Goal: Task Accomplishment & Management: Use online tool/utility

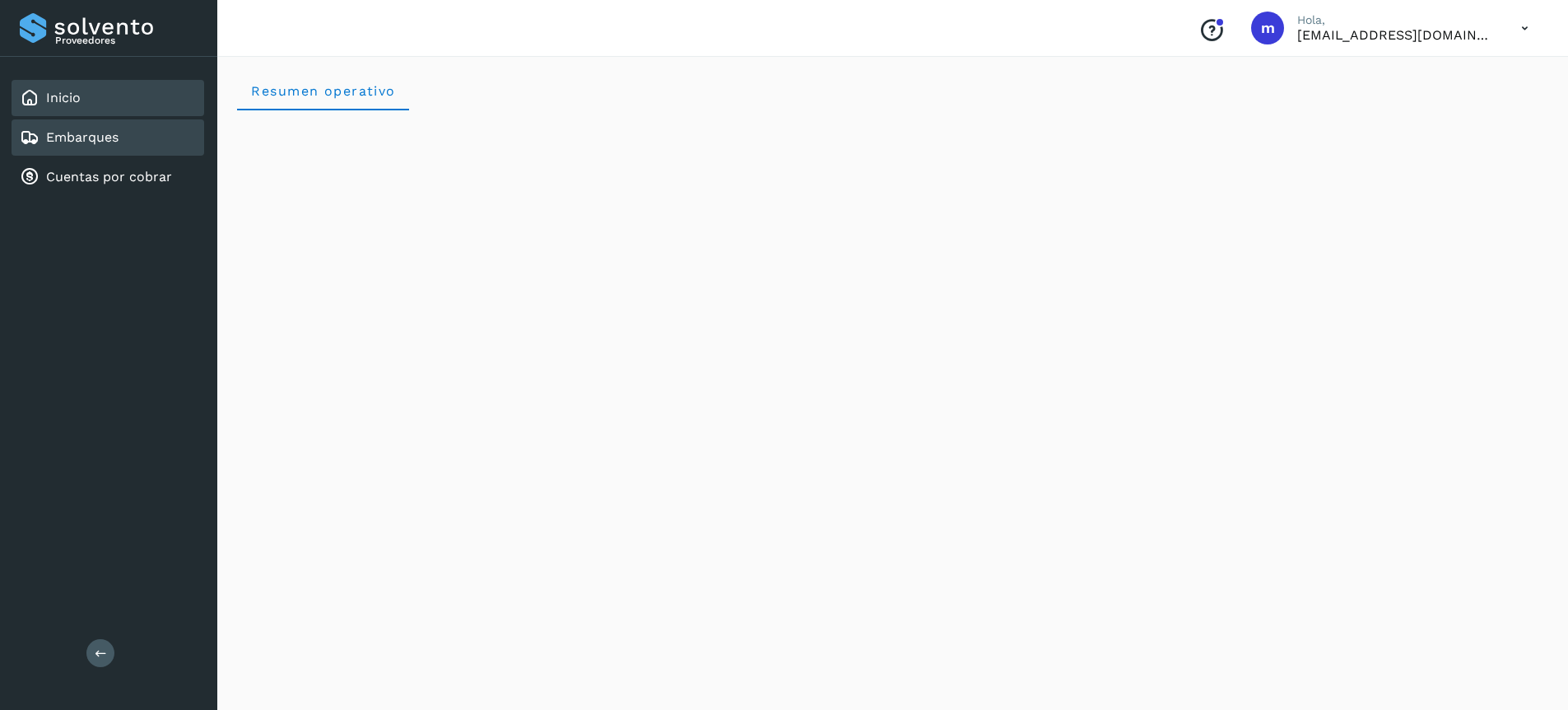
click at [116, 143] on link "Embarques" at bounding box center [82, 136] width 73 height 15
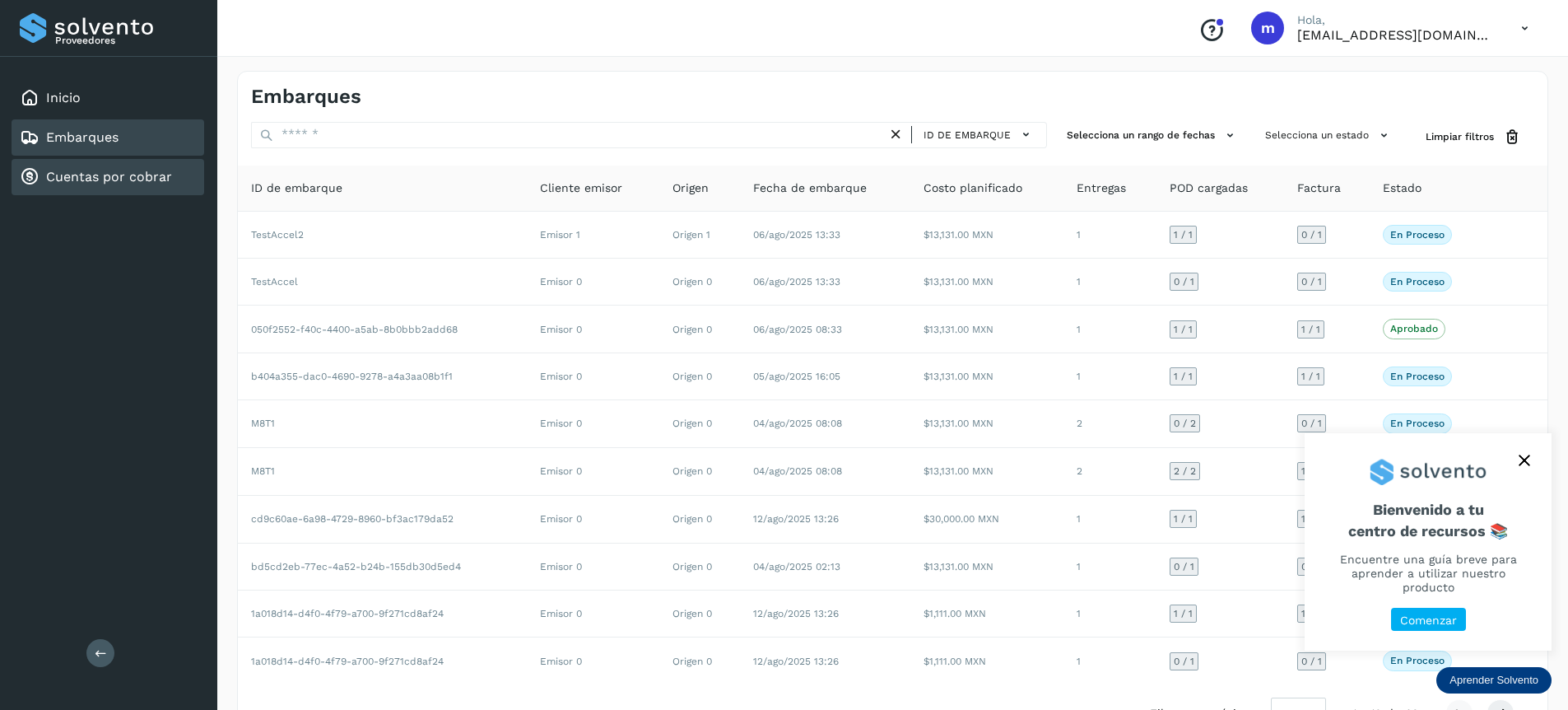
click at [82, 175] on link "Cuentas por cobrar" at bounding box center [108, 176] width 126 height 15
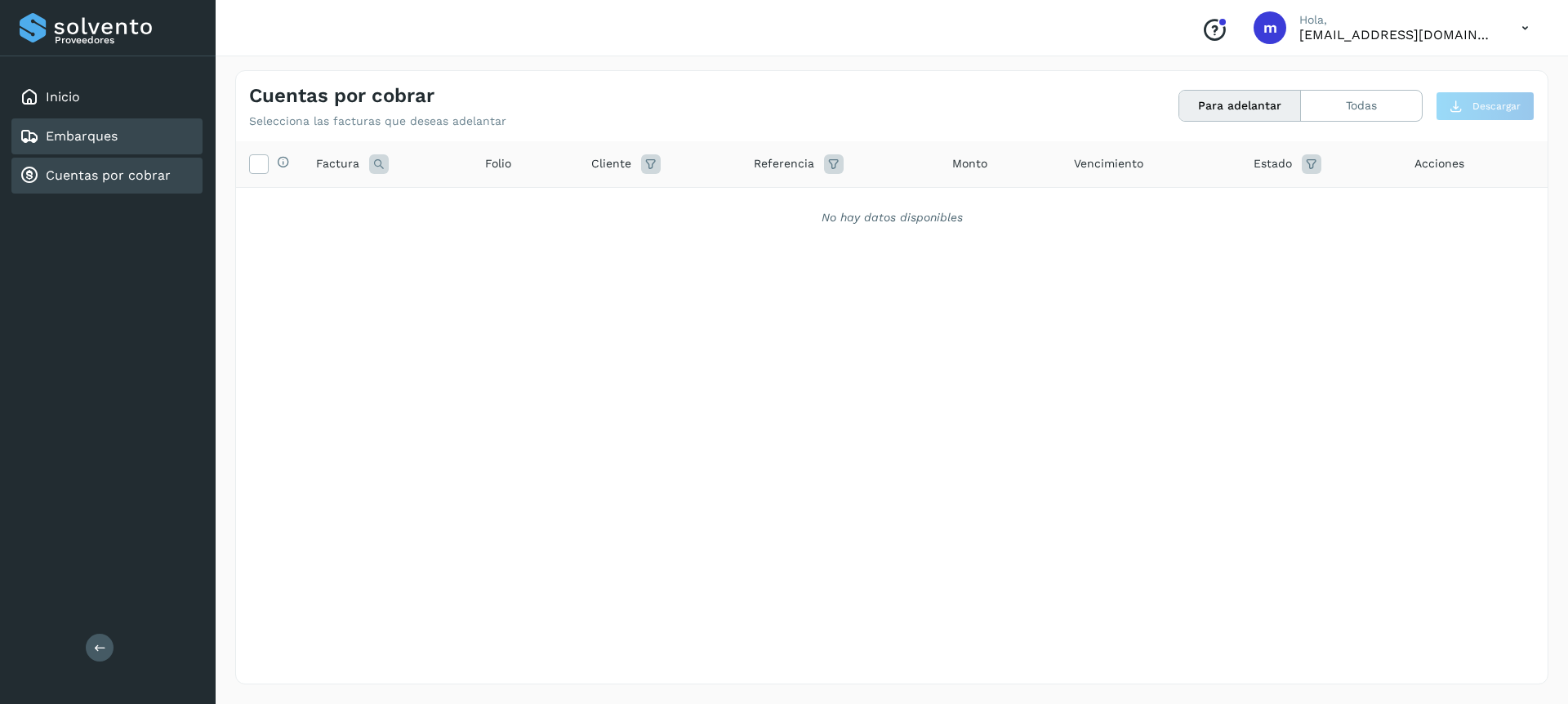
click at [78, 144] on link "Embarques" at bounding box center [81, 135] width 72 height 15
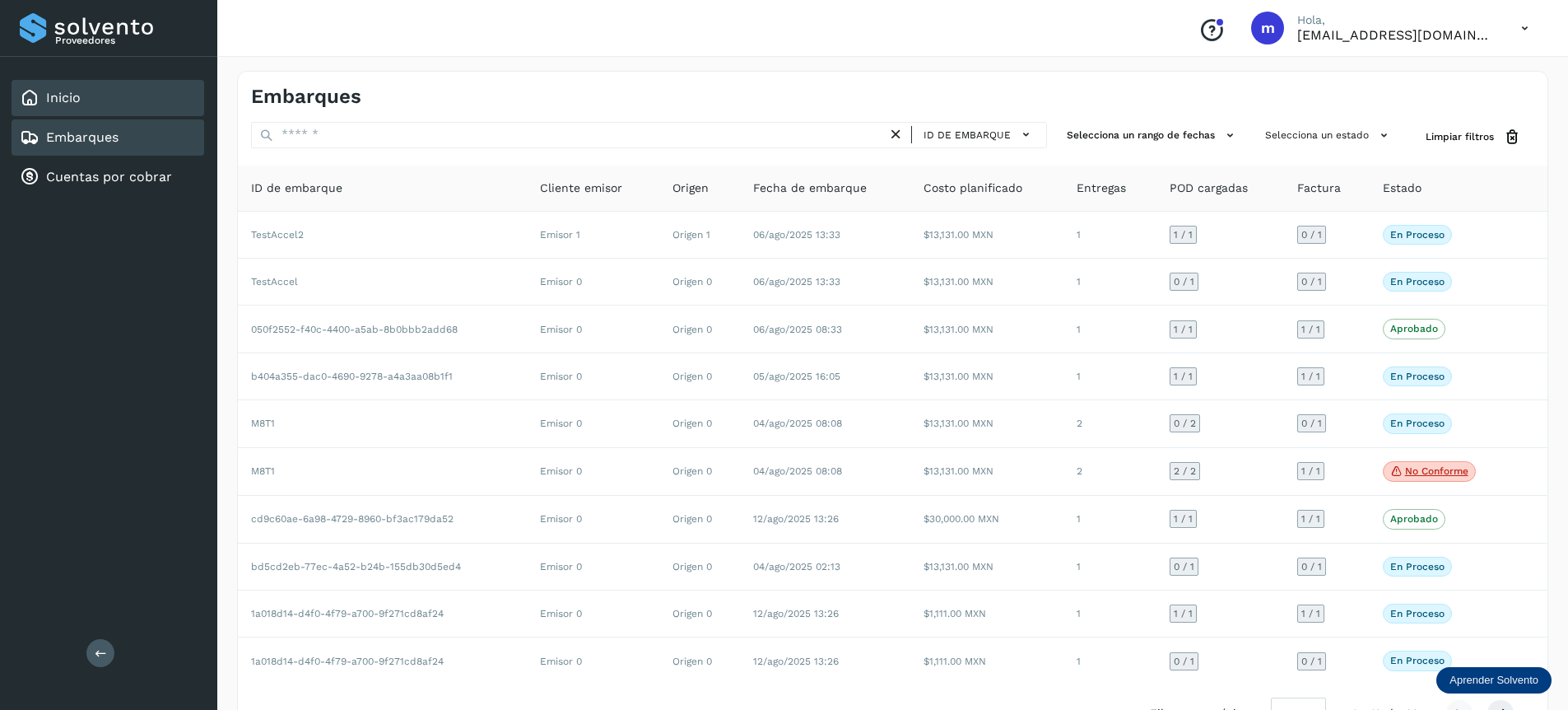
click at [114, 103] on div "Inicio" at bounding box center [108, 98] width 193 height 36
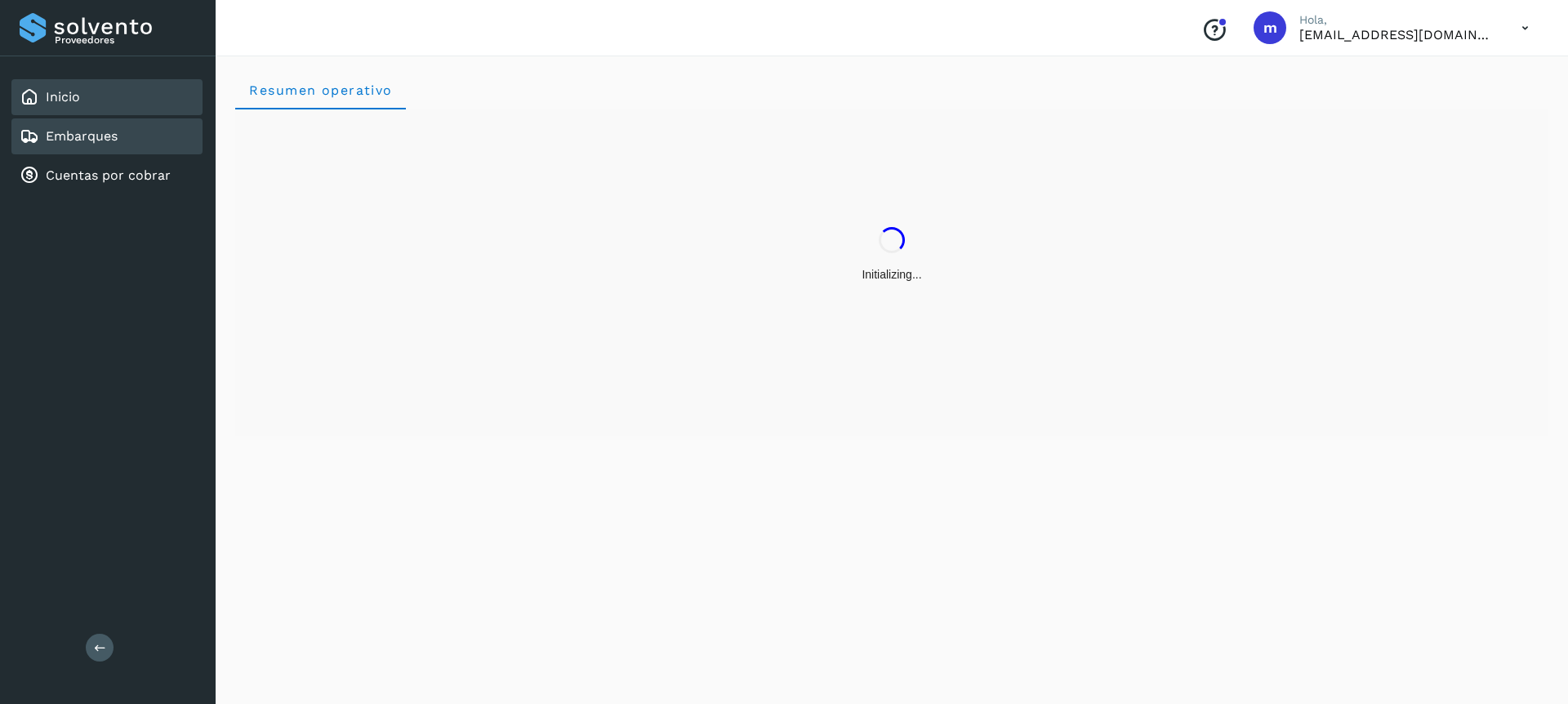
click at [99, 146] on div "Embarques" at bounding box center [107, 136] width 191 height 36
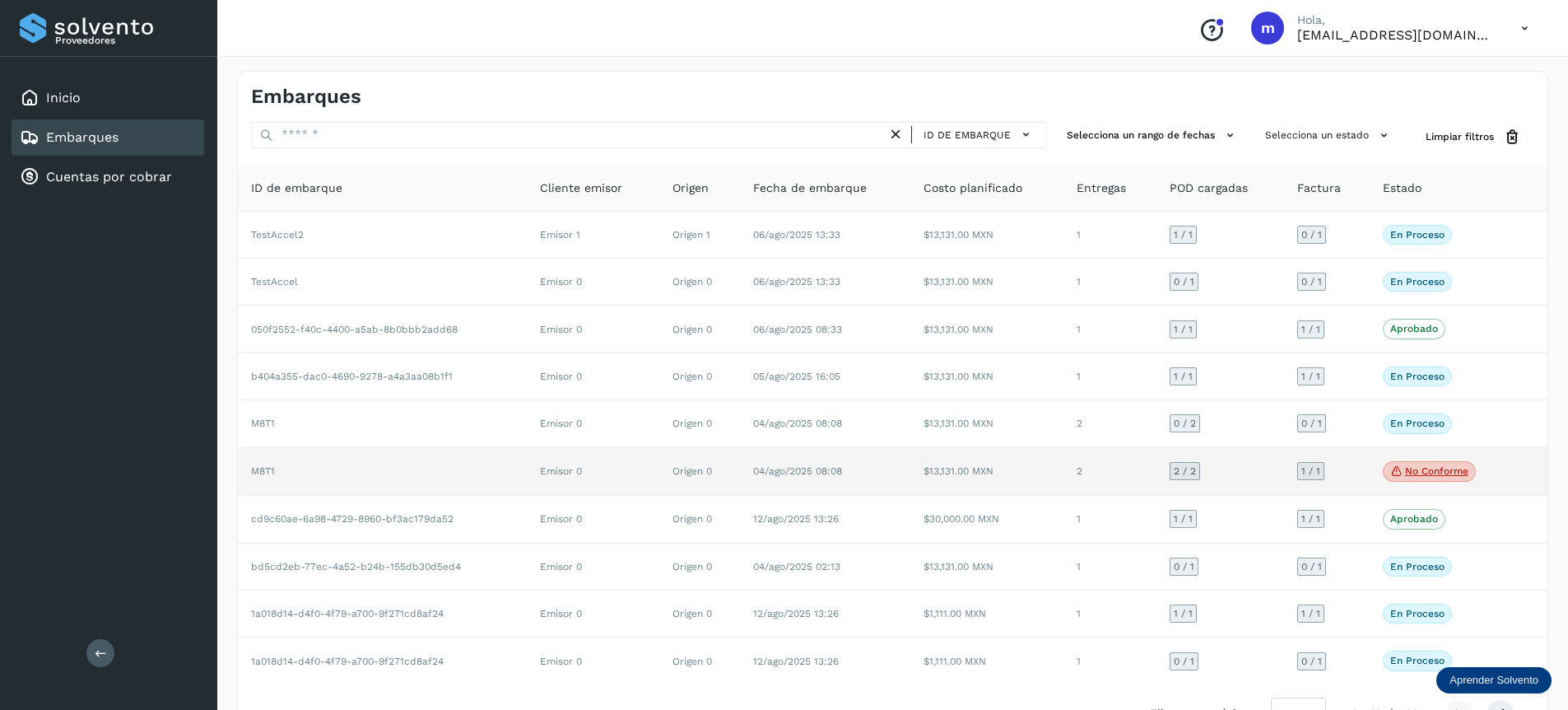
click at [1430, 472] on p "No conforme" at bounding box center [1436, 471] width 64 height 12
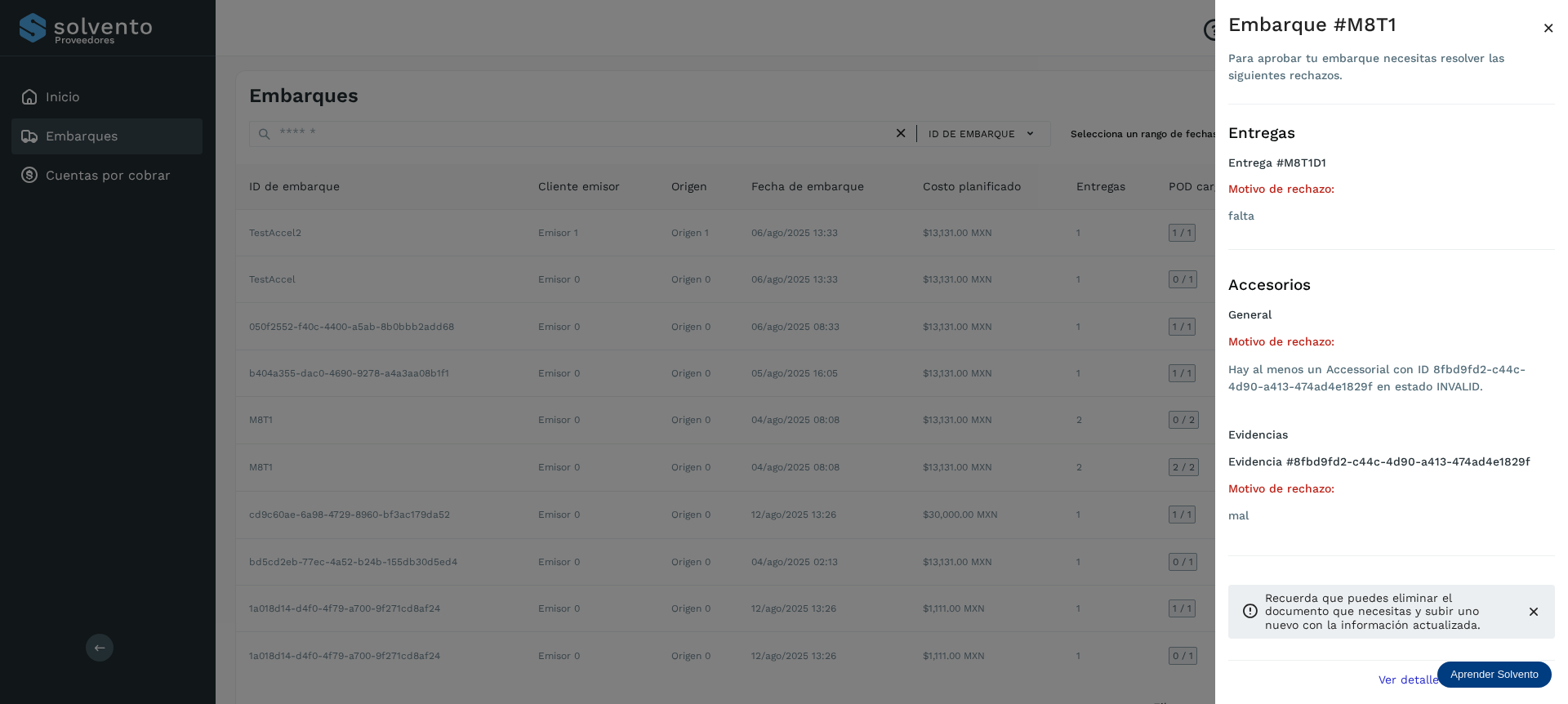
click at [1550, 26] on span "×" at bounding box center [1548, 28] width 12 height 23
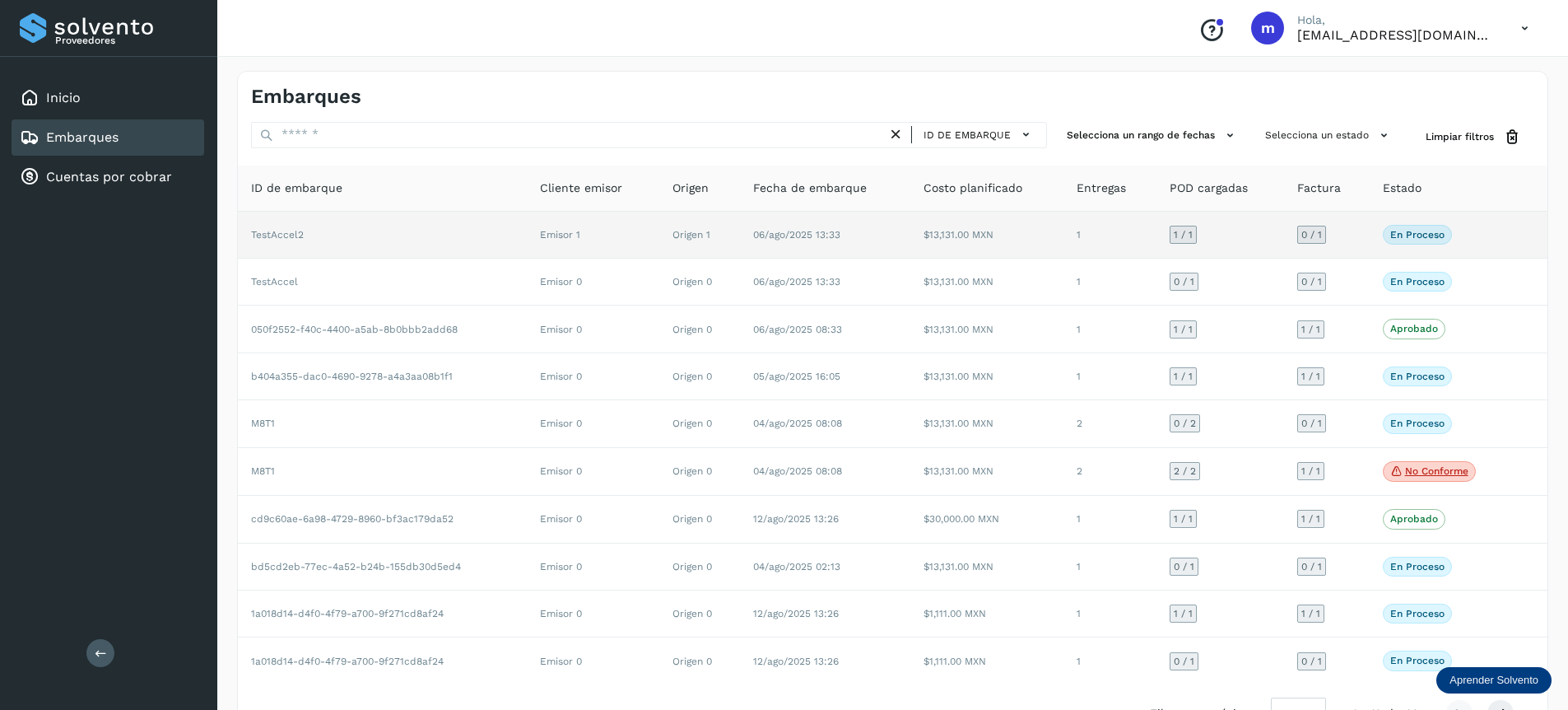
click at [1349, 235] on td "0 / 1" at bounding box center [1327, 235] width 86 height 47
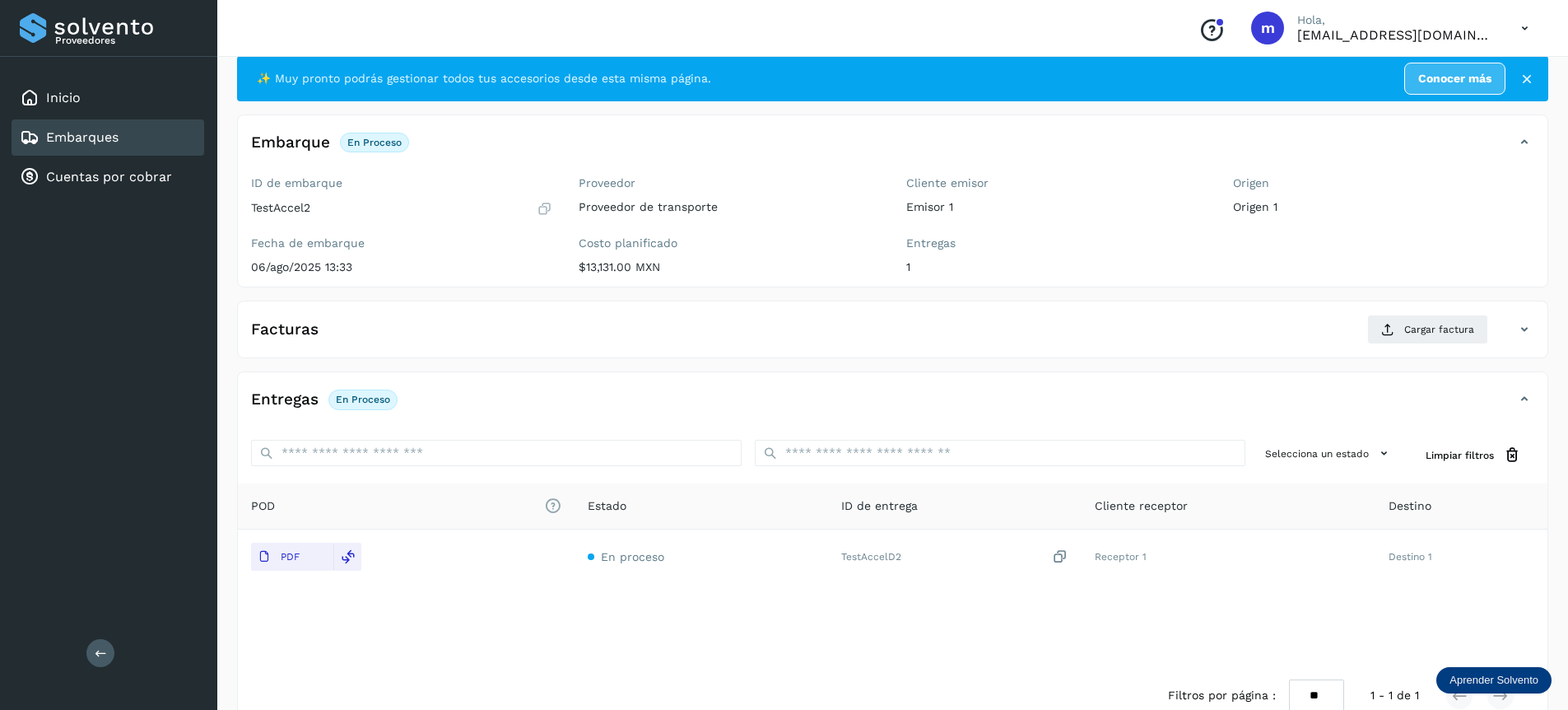
scroll to position [72, 0]
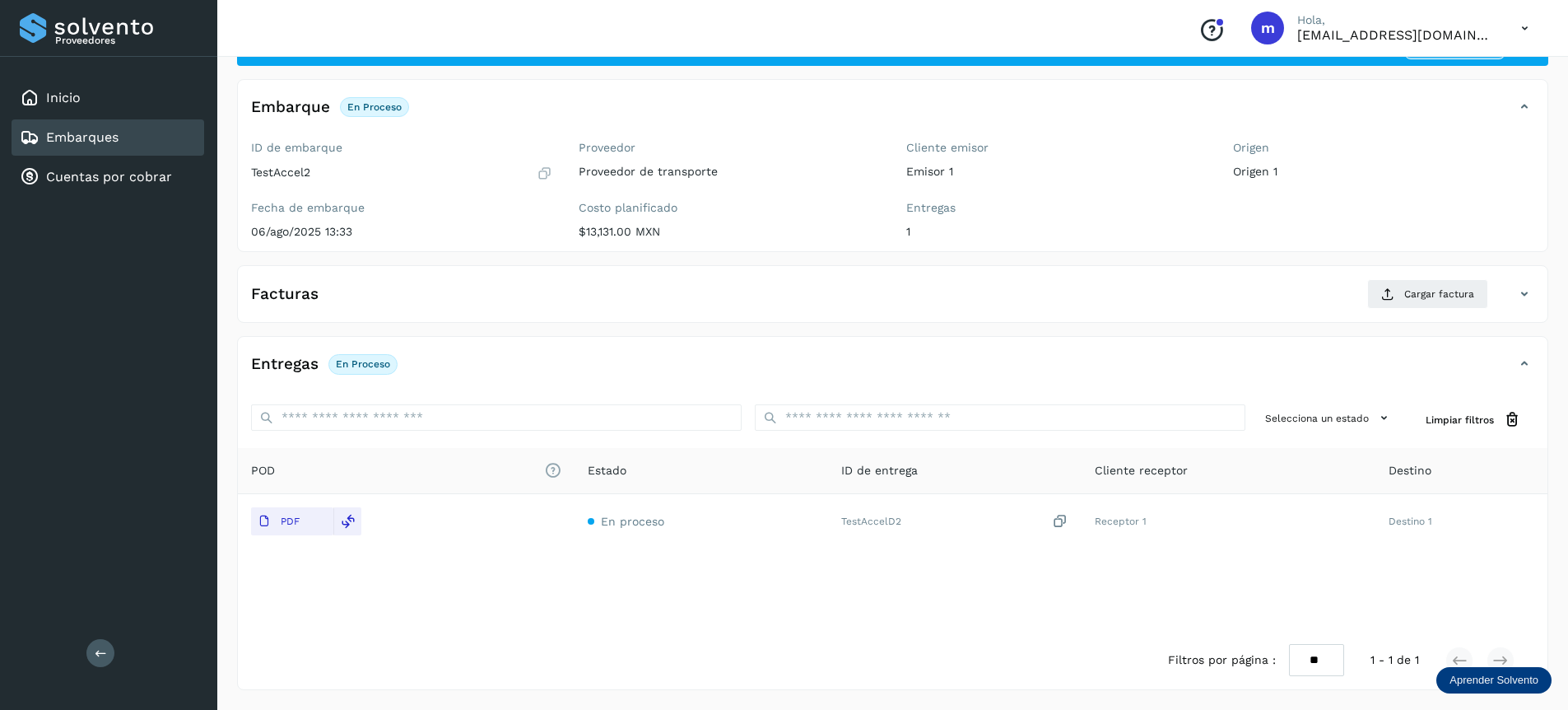
click at [691, 292] on div "Facturas Cargar factura" at bounding box center [875, 293] width 1277 height 30
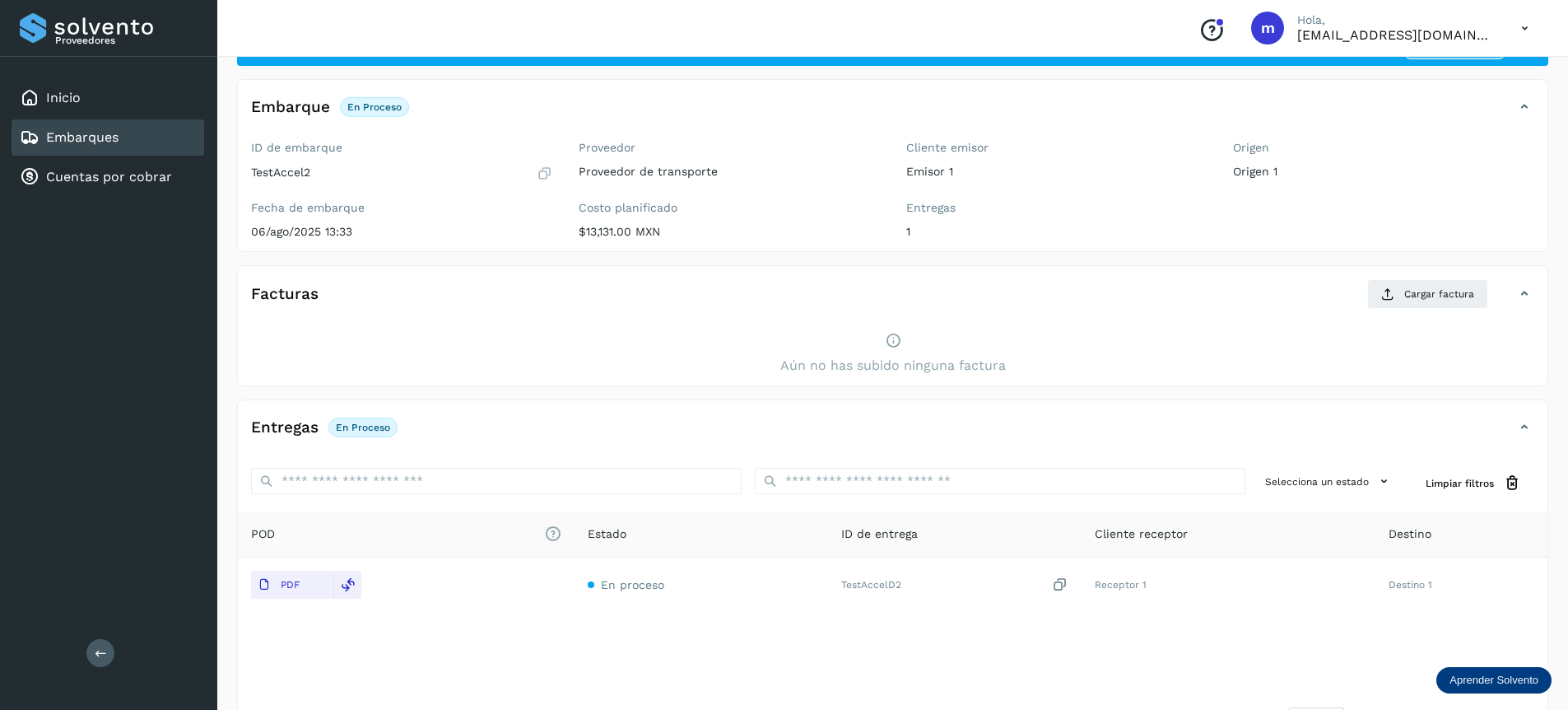
click at [691, 292] on div "Facturas Cargar factura" at bounding box center [875, 293] width 1277 height 30
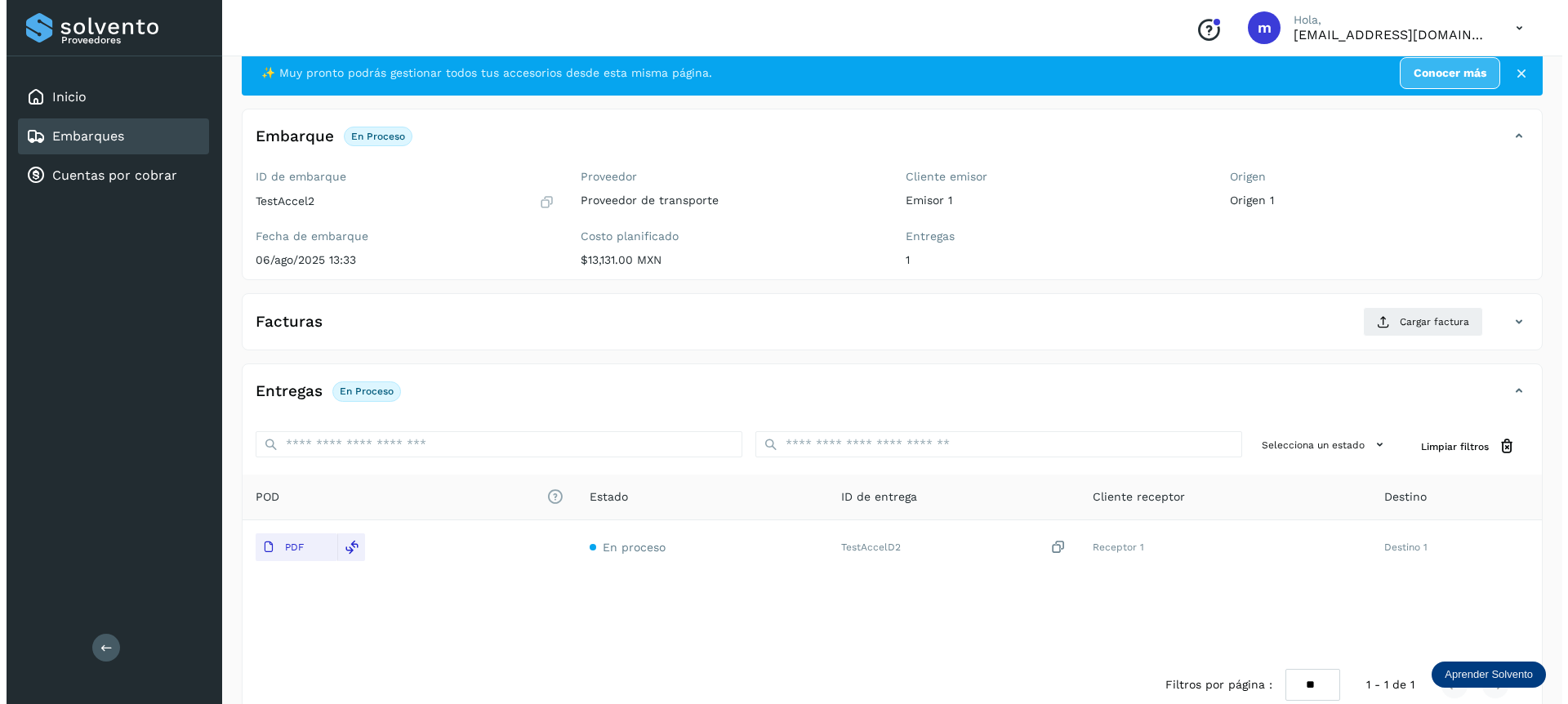
scroll to position [0, 0]
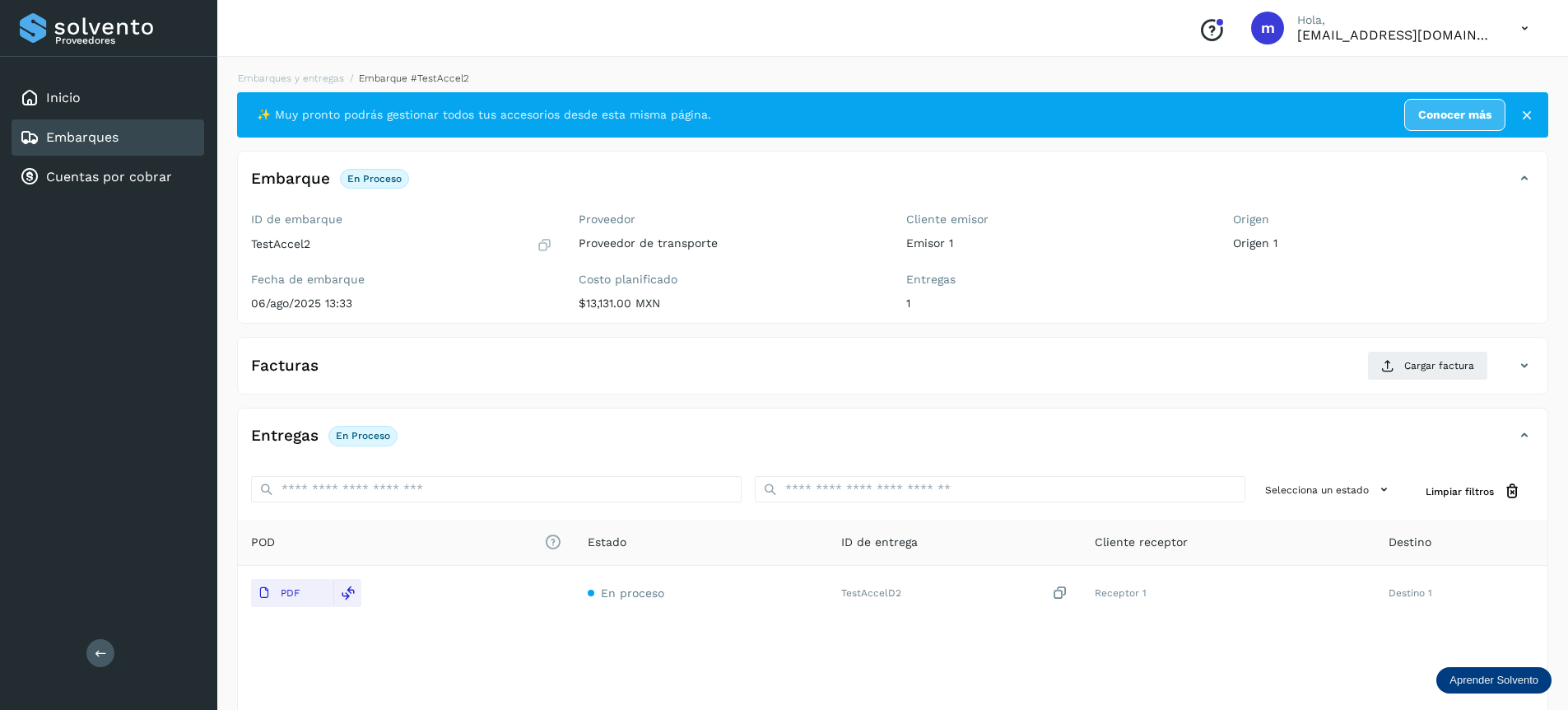
click at [1522, 30] on icon at bounding box center [1525, 29] width 34 height 34
click at [1407, 367] on div at bounding box center [784, 355] width 1568 height 710
click at [1401, 362] on button "Cargar factura" at bounding box center [1427, 365] width 121 height 30
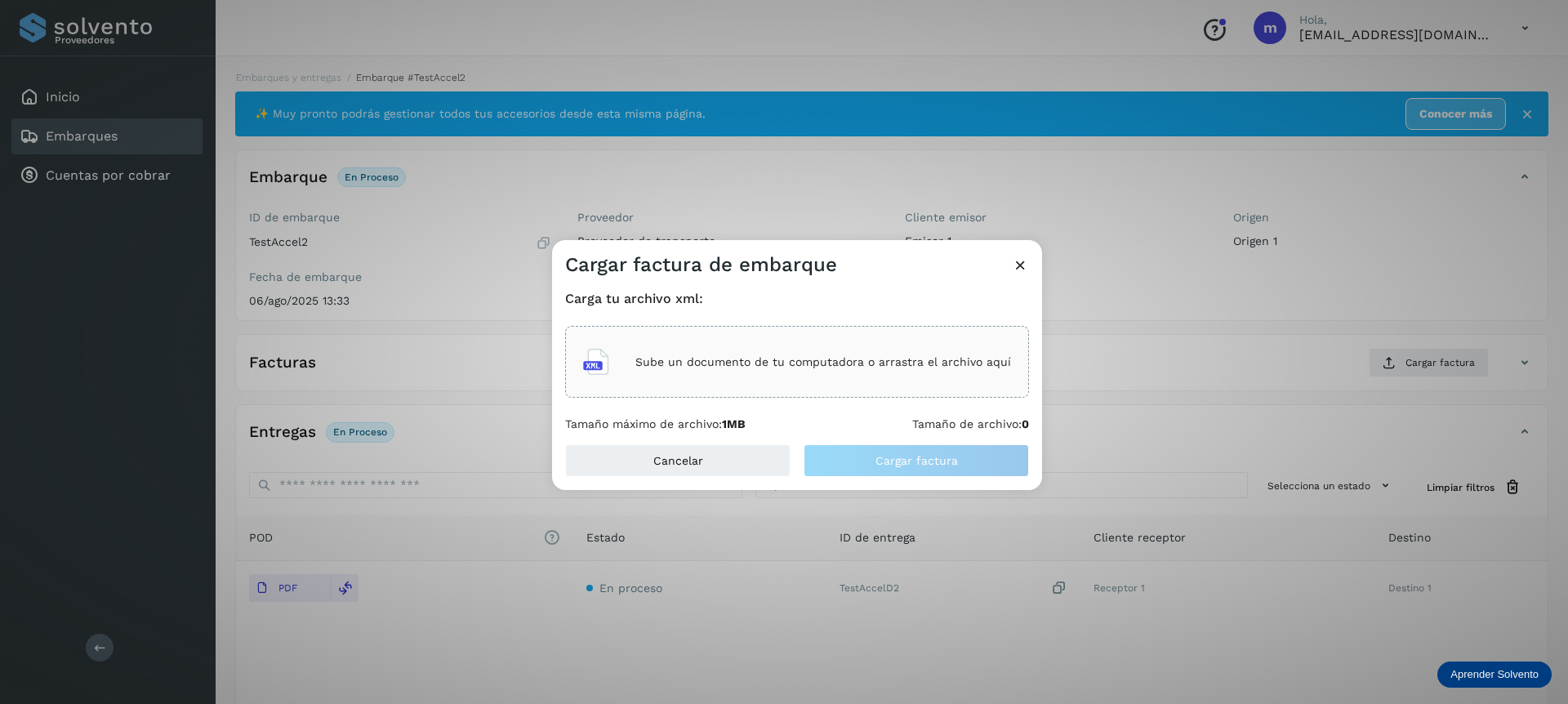
click at [645, 363] on p "Sube un documento de tu computadora o arrastra el archivo aquí" at bounding box center [823, 363] width 376 height 14
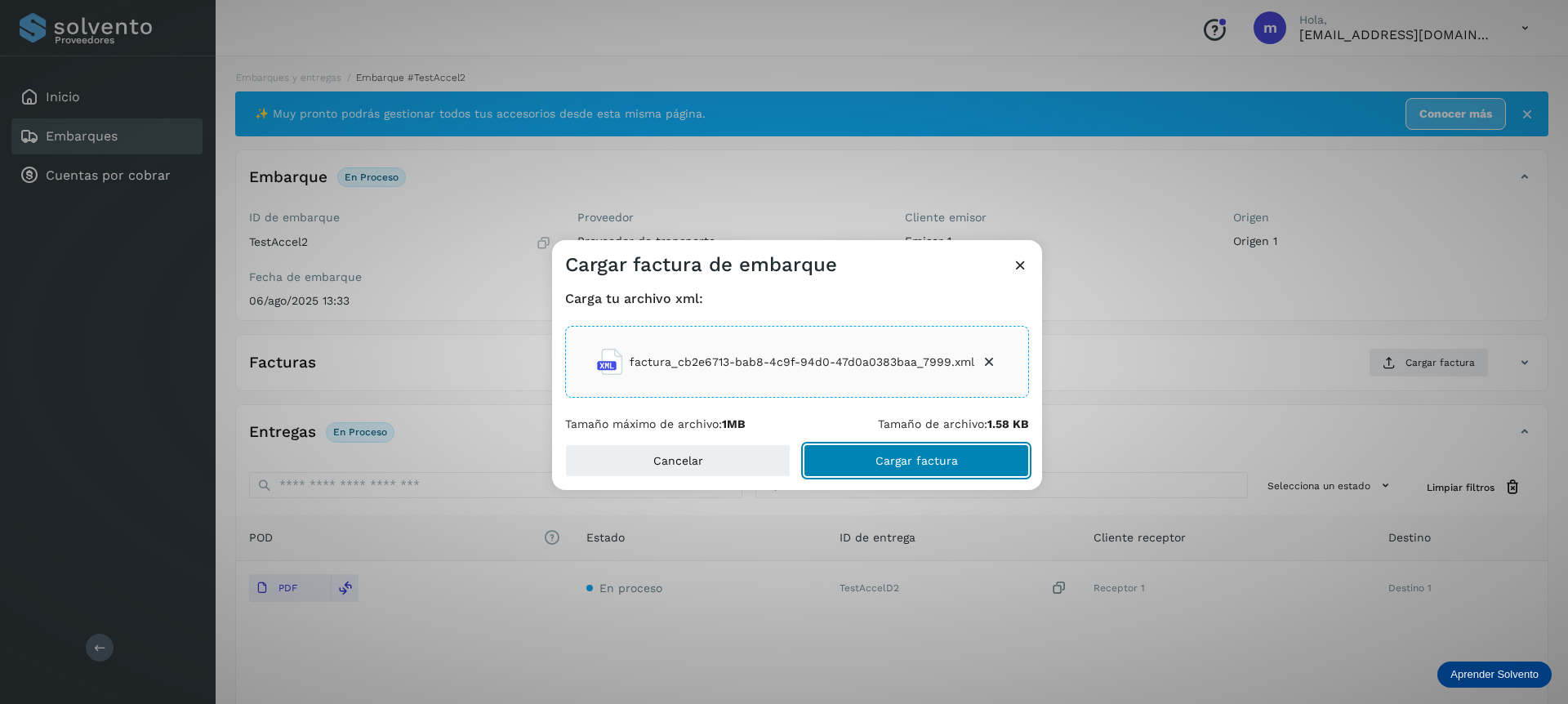
click at [946, 455] on span "Cargar factura" at bounding box center [916, 460] width 83 height 12
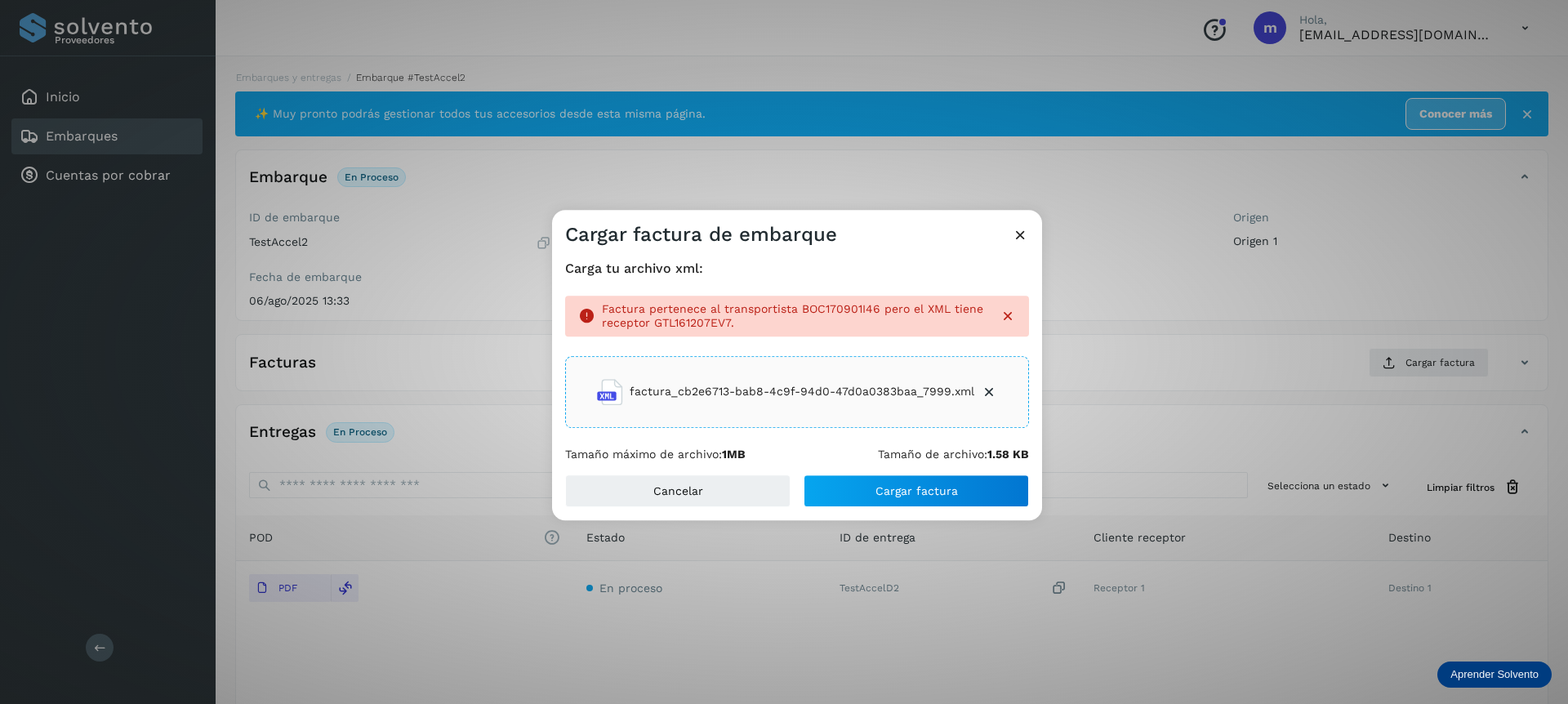
click at [1020, 234] on icon at bounding box center [1020, 234] width 17 height 17
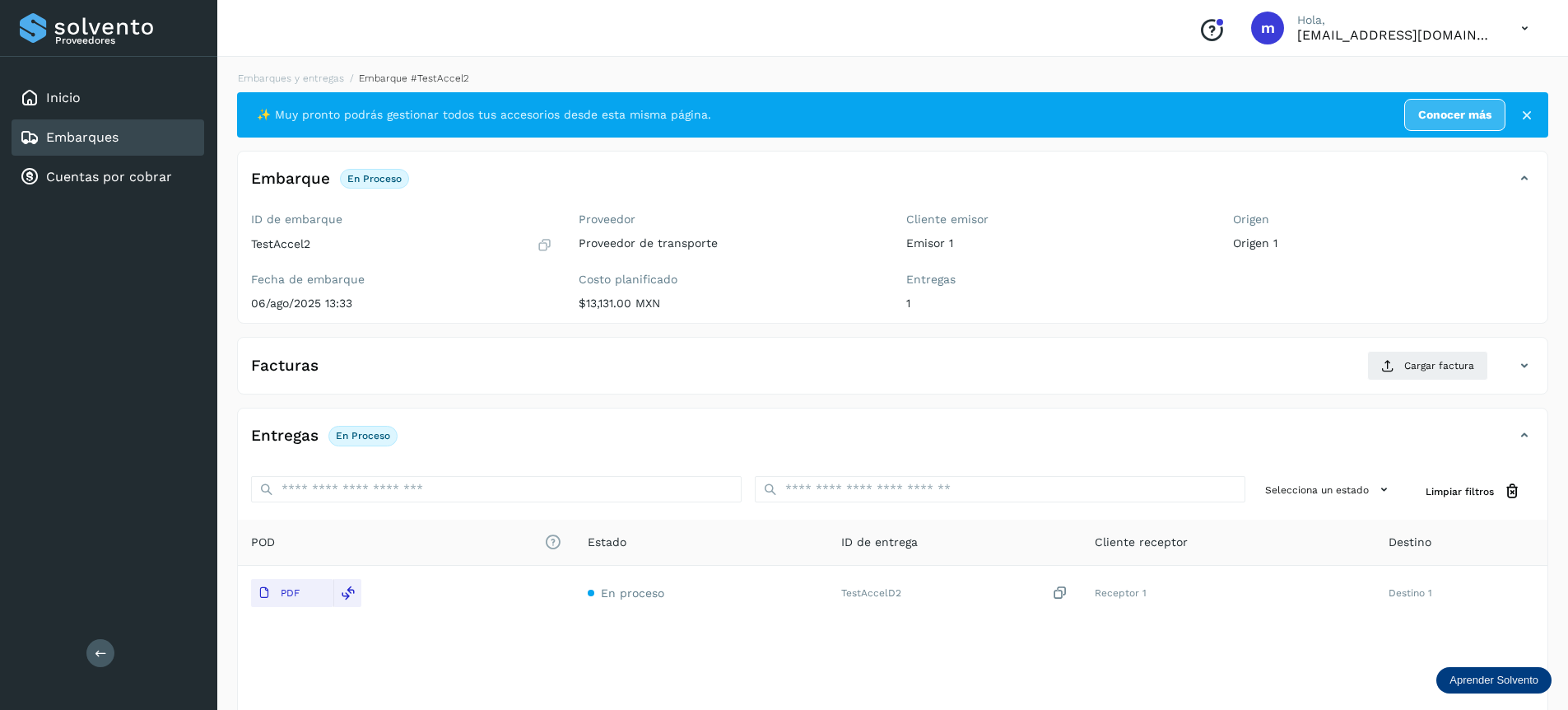
click at [1521, 35] on icon at bounding box center [1525, 29] width 34 height 34
click at [1421, 76] on div "Cerrar sesión" at bounding box center [1443, 74] width 196 height 31
